Goal: Task Accomplishment & Management: Use online tool/utility

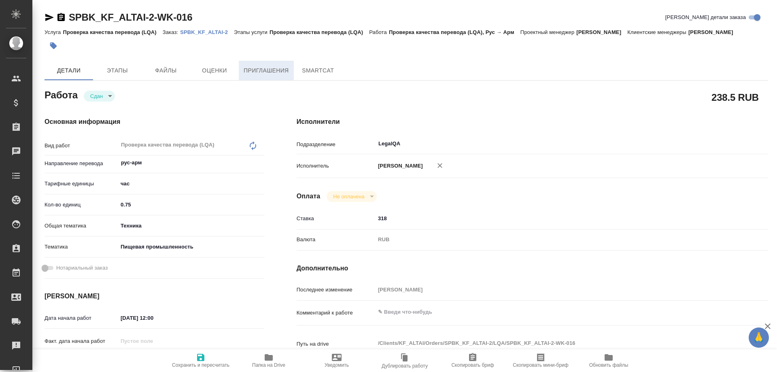
type textarea "x"
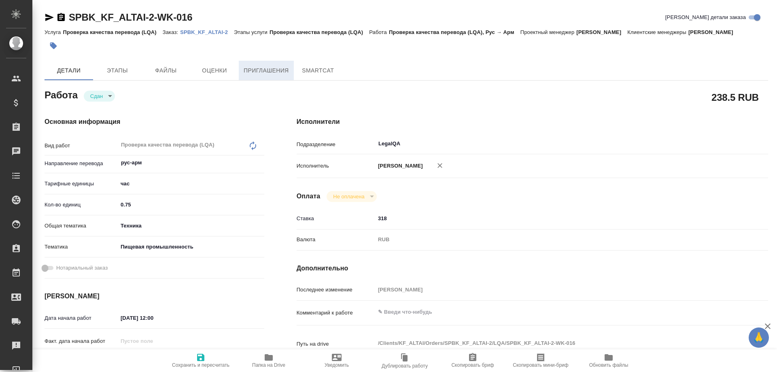
type textarea "x"
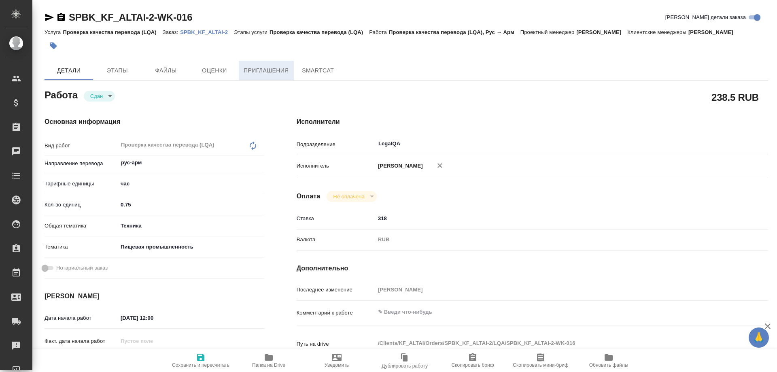
type textarea "x"
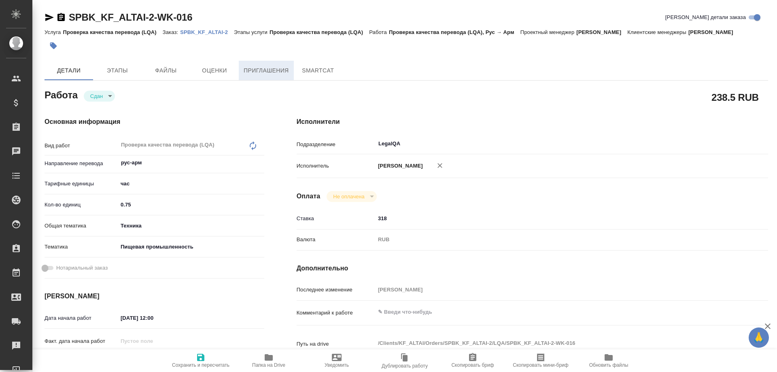
type textarea "x"
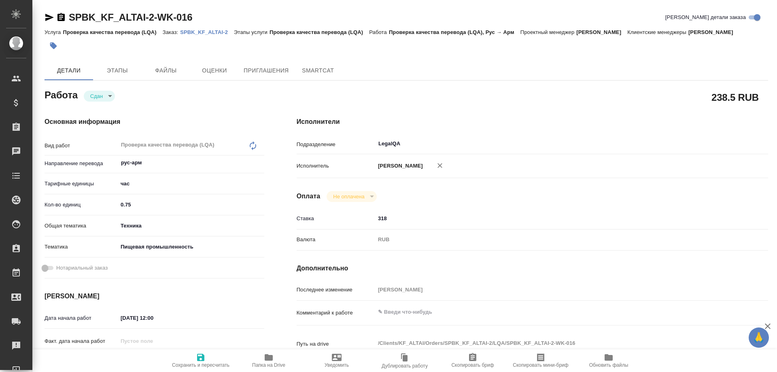
type textarea "x"
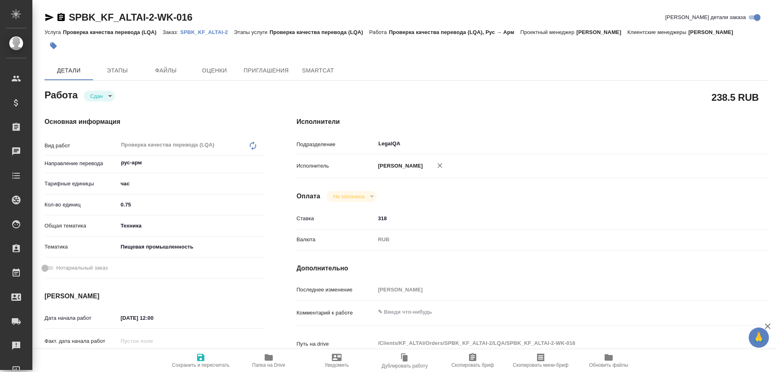
type textarea "x"
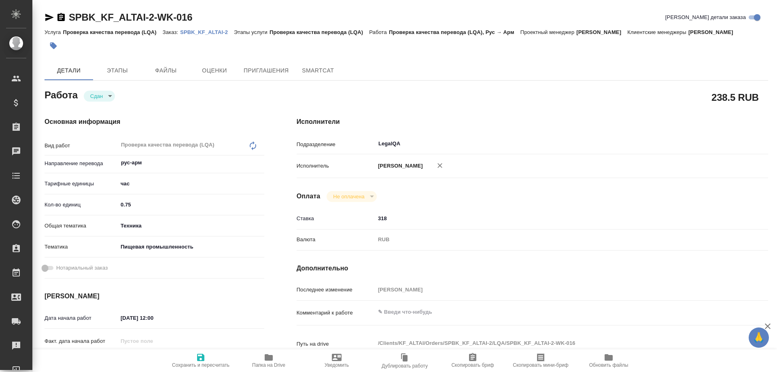
type textarea "x"
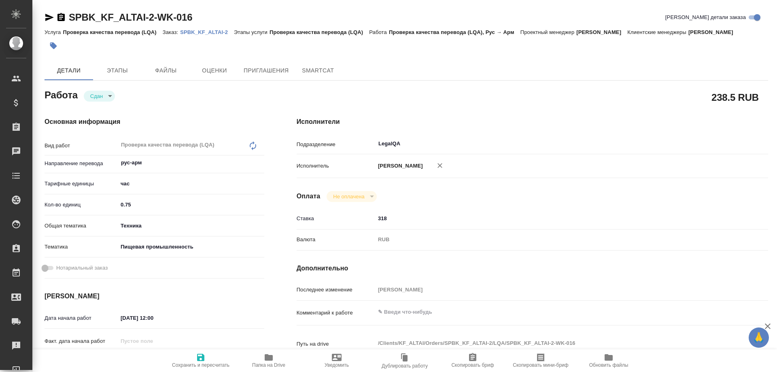
click at [219, 33] on p "SPBK_KF_ALTAI-2" at bounding box center [207, 32] width 54 height 6
type textarea "x"
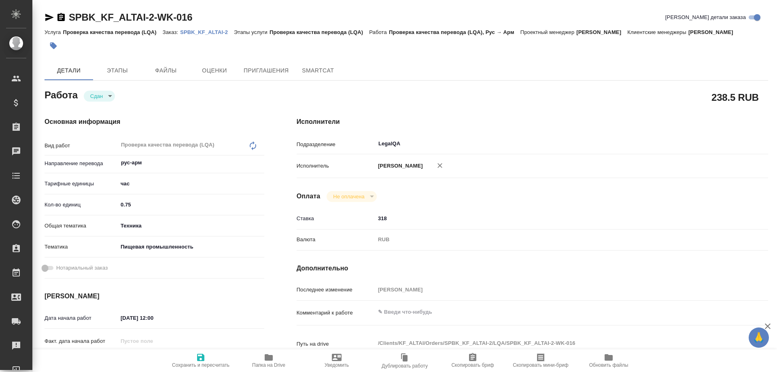
type textarea "x"
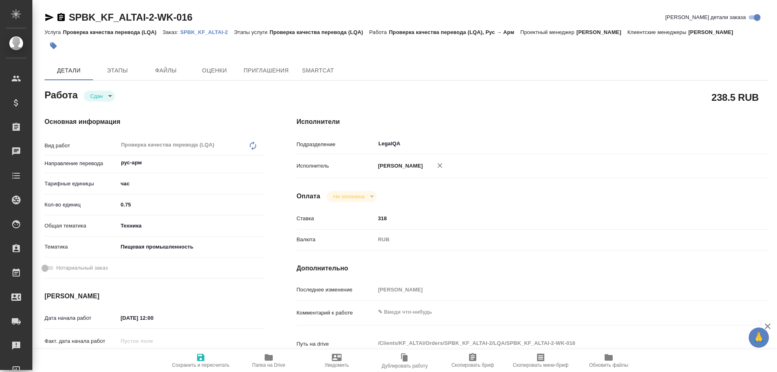
type textarea "x"
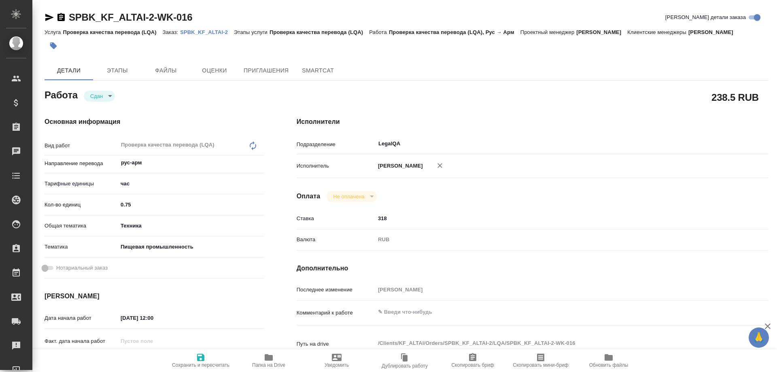
type textarea "x"
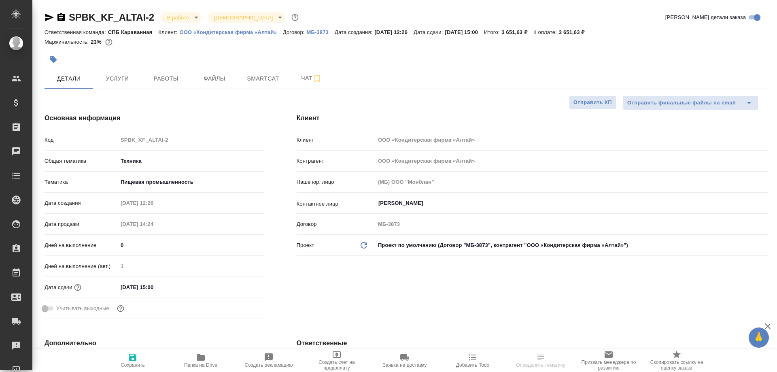
select select "RU"
click at [268, 79] on span "Smartcat" at bounding box center [263, 79] width 39 height 10
type input "[PERSON_NAME]"
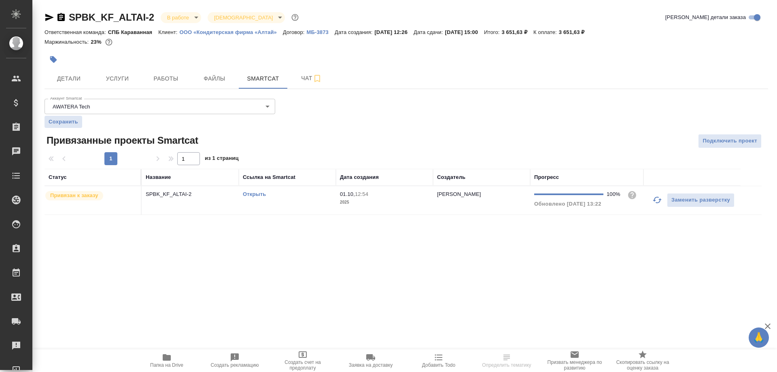
click at [254, 193] on link "Открыть" at bounding box center [254, 194] width 23 height 6
click at [255, 195] on link "Открыть" at bounding box center [254, 194] width 23 height 6
